Goal: Share content

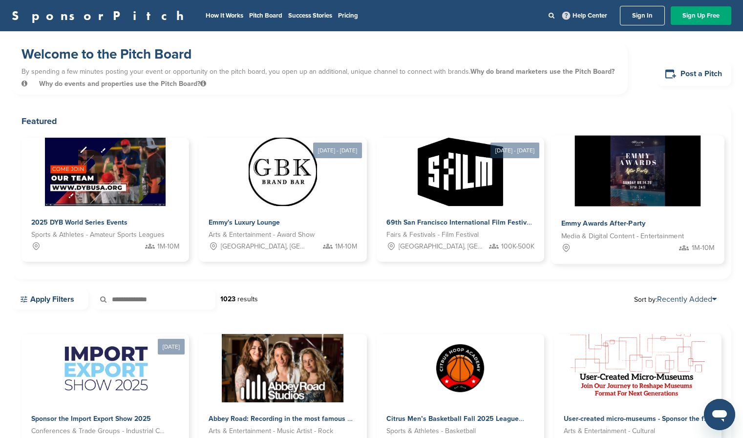
click at [587, 166] on img at bounding box center [638, 171] width 126 height 71
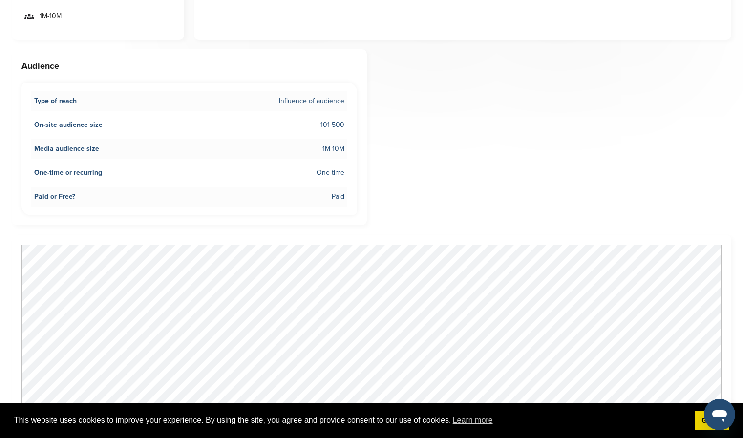
scroll to position [419, 0]
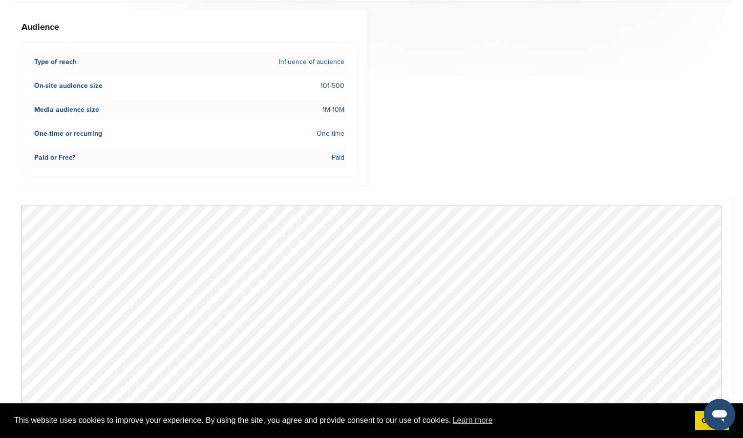
click at [514, 155] on div "Share this opportunity Share on LinkedIn Share on Facebook Share on X / Twitter…" at bounding box center [371, 335] width 719 height 1326
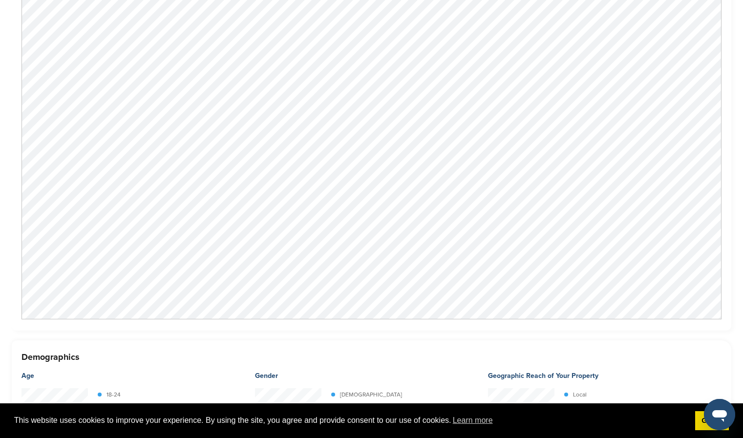
scroll to position [674, 0]
